Goal: Task Accomplishment & Management: Manage account settings

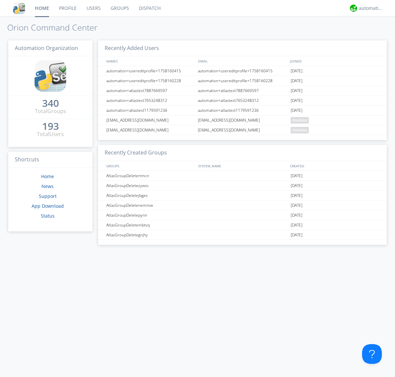
click at [93, 8] on link "Users" at bounding box center [94, 8] width 24 height 16
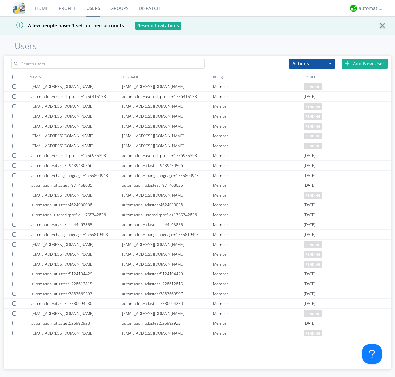
click at [364, 63] on div "Add New User" at bounding box center [364, 64] width 46 height 10
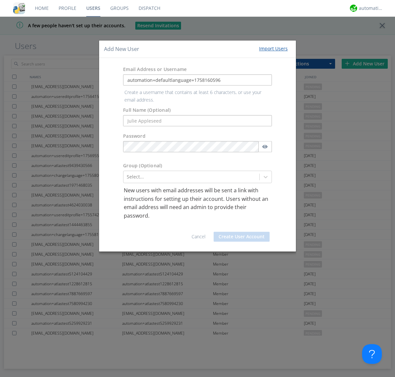
type input "automation+defaultlanguage+1758160596"
click at [241, 232] on button "Create User Account" at bounding box center [241, 237] width 56 height 10
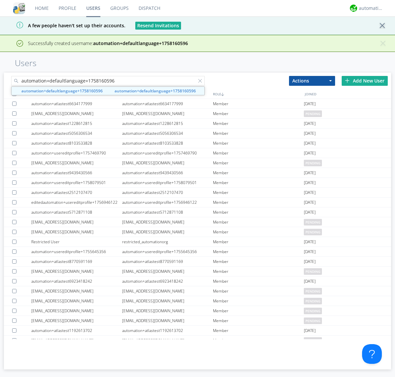
type input "automation+defaultlanguage+1758160596"
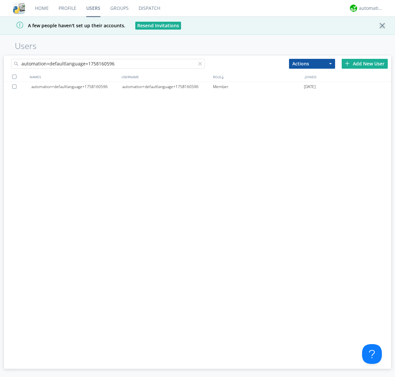
click at [167, 86] on div "automation+defaultlanguage+1758160596" at bounding box center [167, 87] width 91 height 10
click at [198, 65] on div at bounding box center [201, 65] width 7 height 7
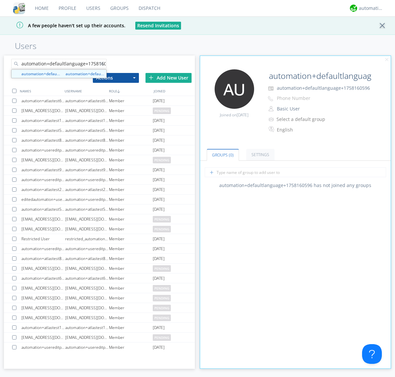
scroll to position [0, 7]
type input "automation+defaultlanguage+1758160596"
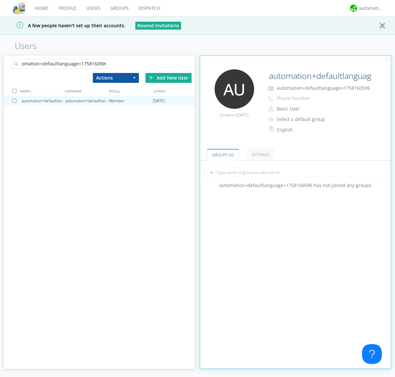
click at [15, 101] on div at bounding box center [15, 101] width 7 height 4
click at [115, 78] on button "Actions" at bounding box center [116, 78] width 46 height 10
click at [0, 0] on link "Delete User" at bounding box center [0, 0] width 0 height 0
